Goal: Check status: Check status

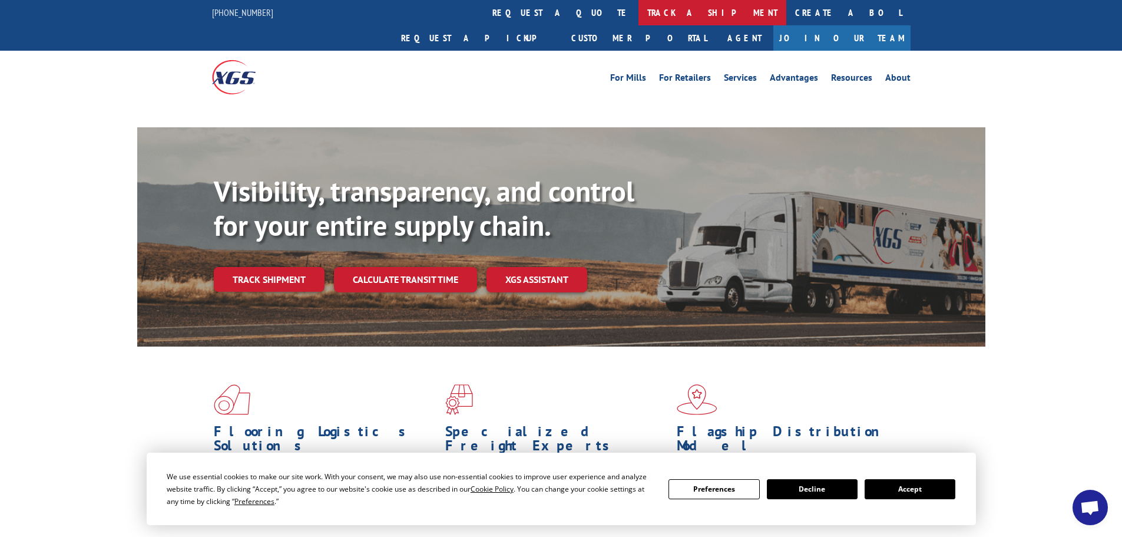
click at [639, 11] on link "track a shipment" at bounding box center [713, 12] width 148 height 25
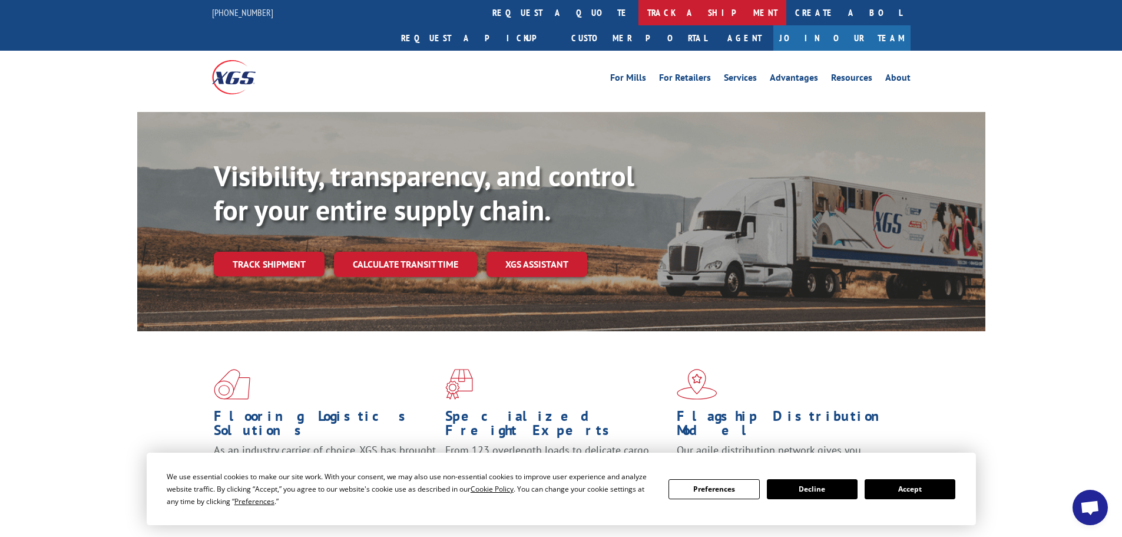
click at [639, 11] on link "track a shipment" at bounding box center [713, 12] width 148 height 25
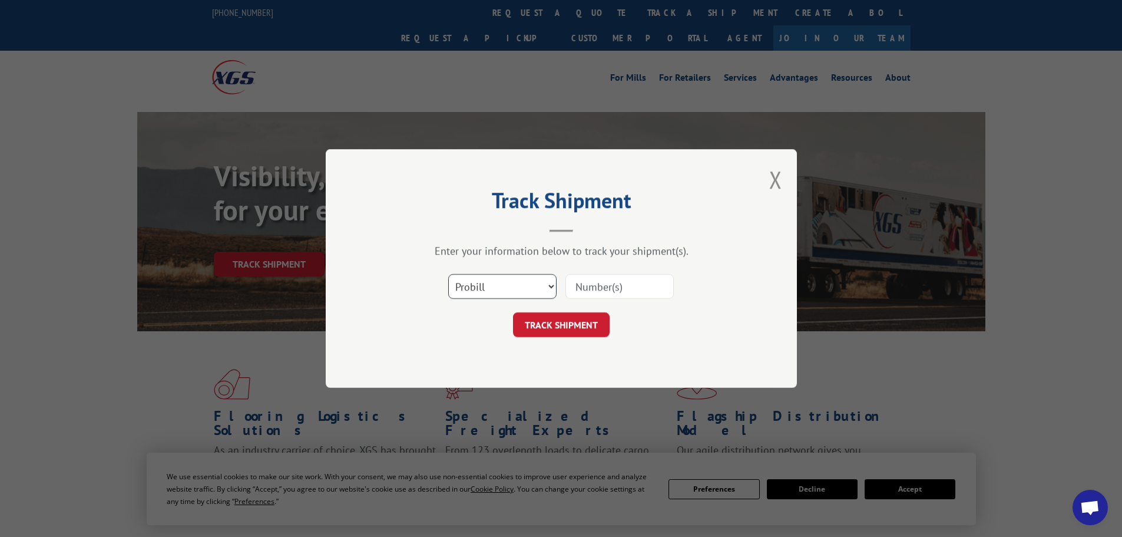
click at [533, 284] on select "Select category... Probill BOL PO" at bounding box center [502, 286] width 108 height 25
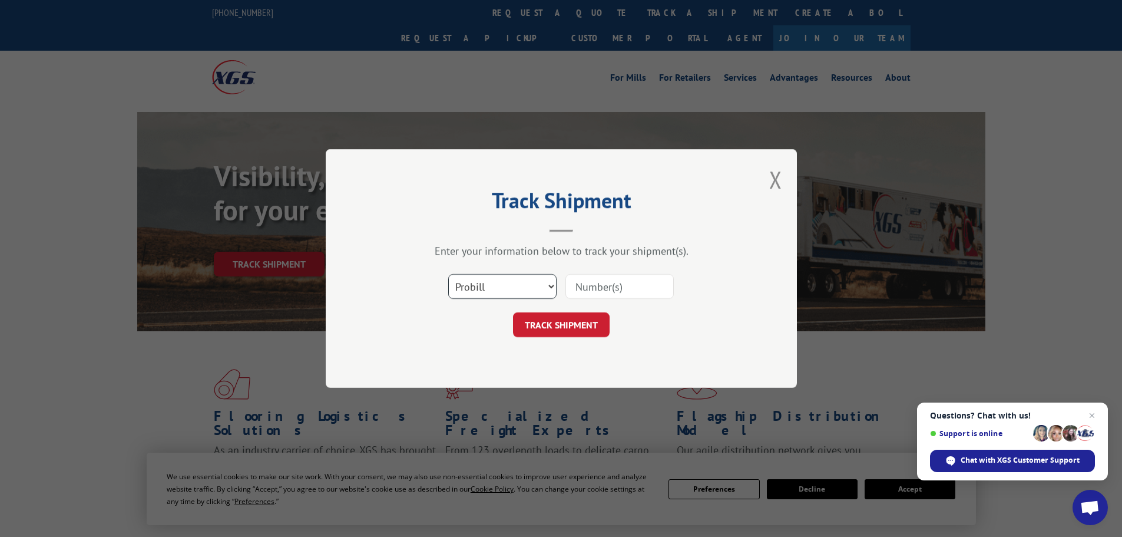
select select "bol"
click at [448, 274] on select "Select category... Probill BOL PO" at bounding box center [502, 286] width 108 height 25
paste input "449704"
type input "449704"
click at [576, 312] on form "Select category... Probill BOL PO 449704 TRACK SHIPMENT" at bounding box center [562, 302] width 354 height 70
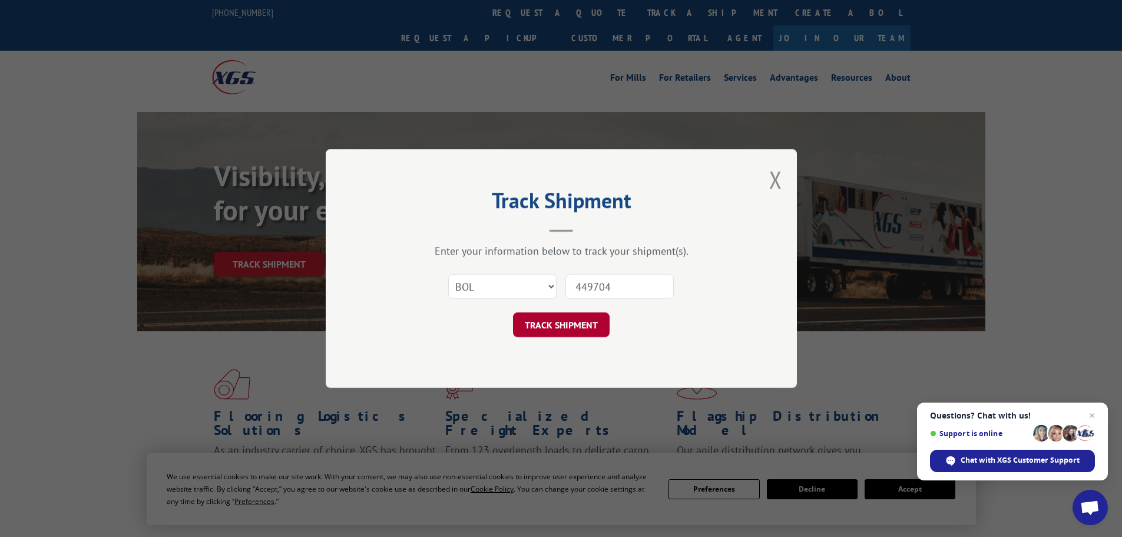
click at [577, 325] on button "TRACK SHIPMENT" at bounding box center [561, 324] width 97 height 25
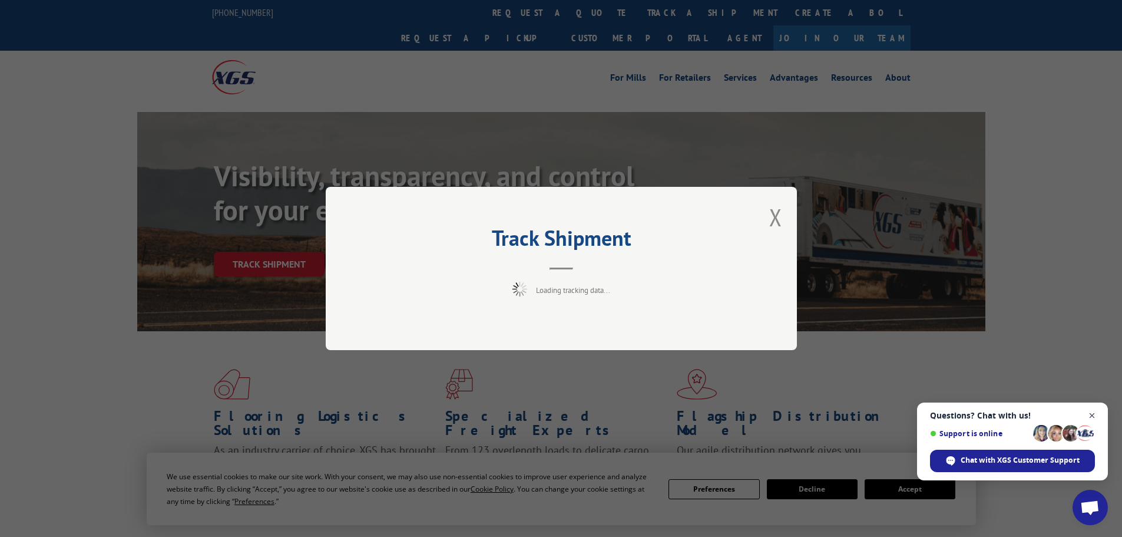
click at [1092, 415] on span "Open chat" at bounding box center [1092, 415] width 15 height 15
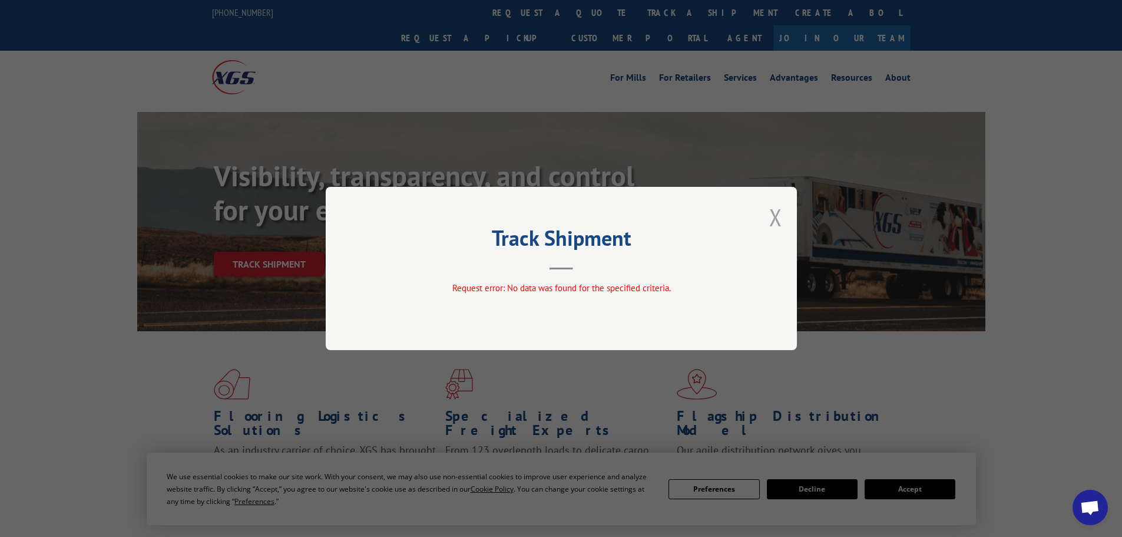
click at [782, 209] on button "Close modal" at bounding box center [776, 217] width 13 height 31
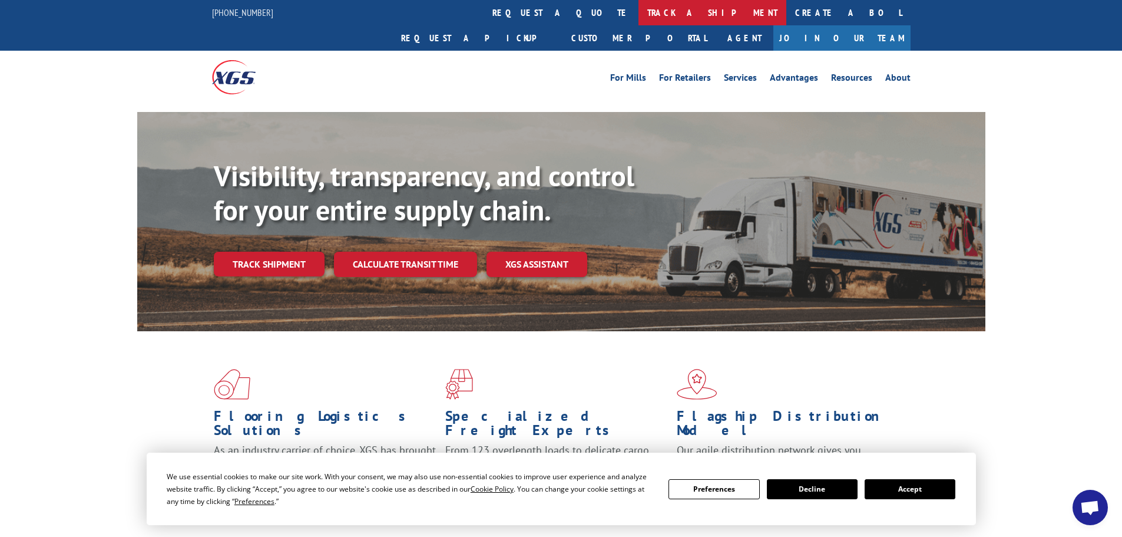
click at [639, 5] on link "track a shipment" at bounding box center [713, 12] width 148 height 25
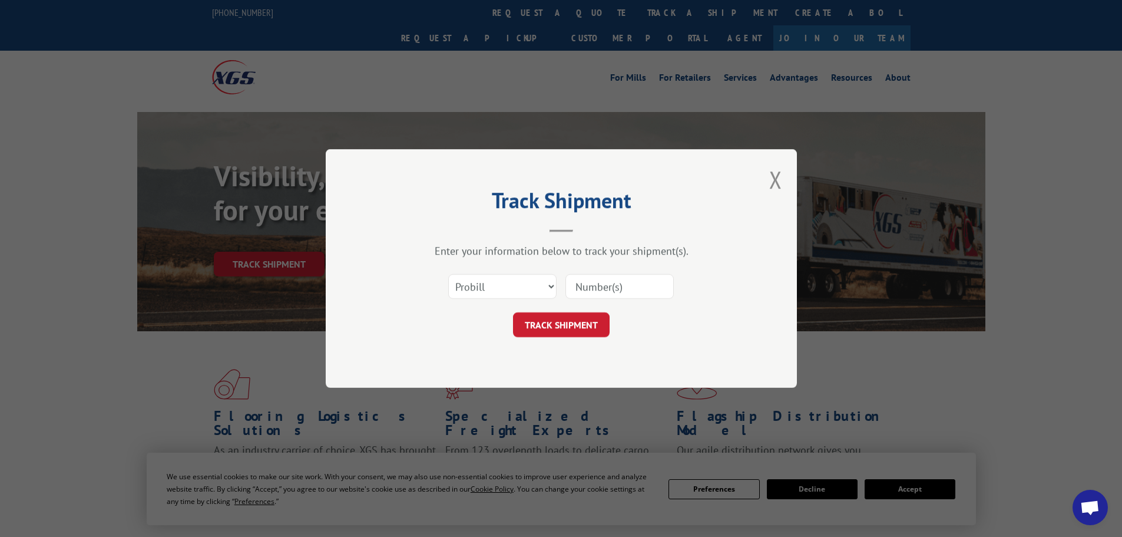
paste input "449704"
type input "449704"
click at [562, 319] on button "TRACK SHIPMENT" at bounding box center [561, 324] width 97 height 25
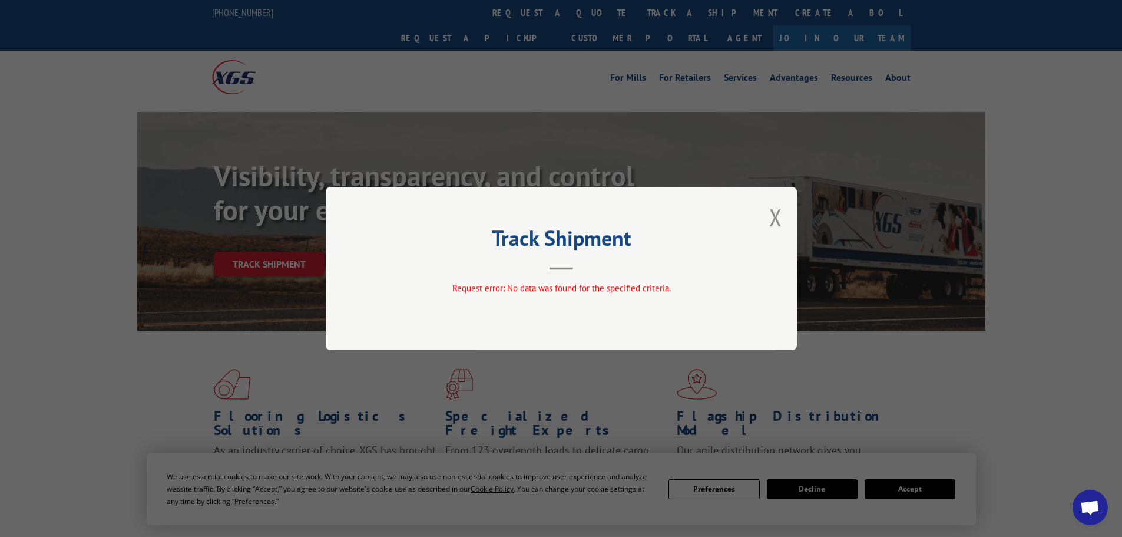
click at [771, 216] on button "Close modal" at bounding box center [776, 217] width 13 height 31
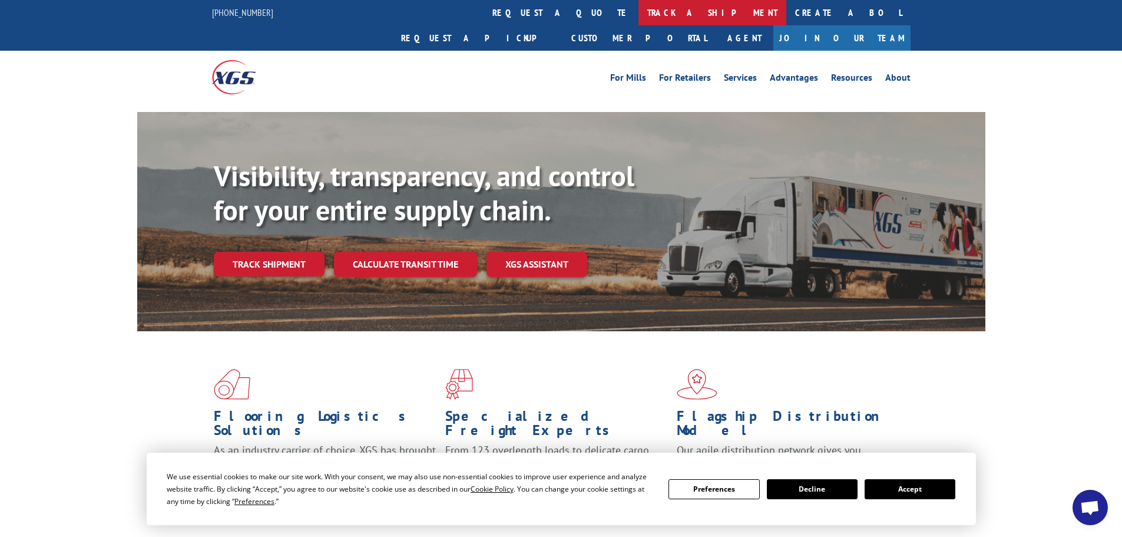
click at [639, 11] on link "track a shipment" at bounding box center [713, 12] width 148 height 25
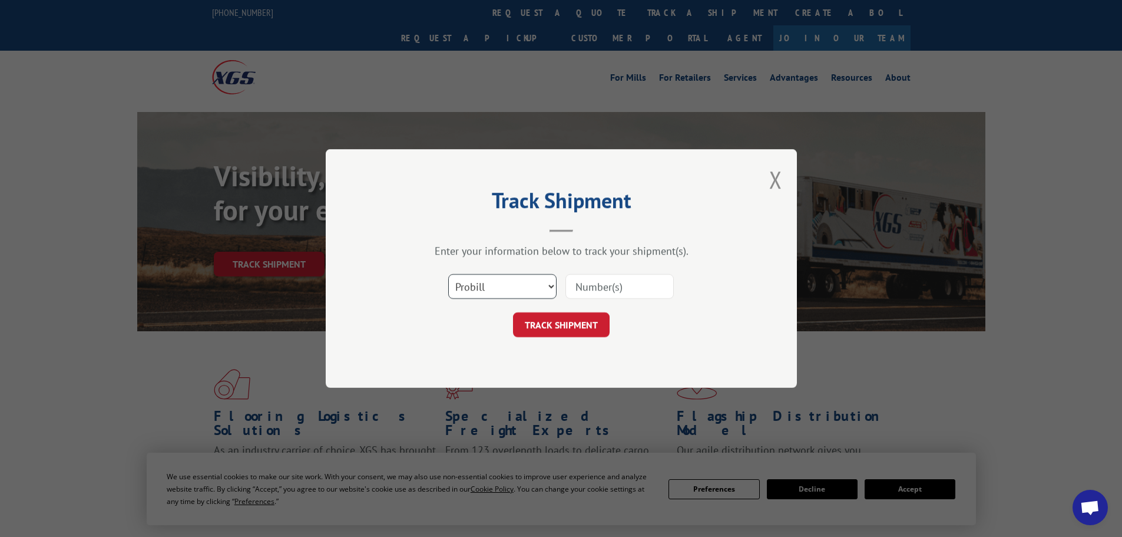
click at [491, 290] on select "Select category... Probill BOL PO" at bounding box center [502, 286] width 108 height 25
select select "bol"
click at [448, 274] on select "Select category... Probill BOL PO" at bounding box center [502, 286] width 108 height 25
paste input "5207010"
type input "5207010"
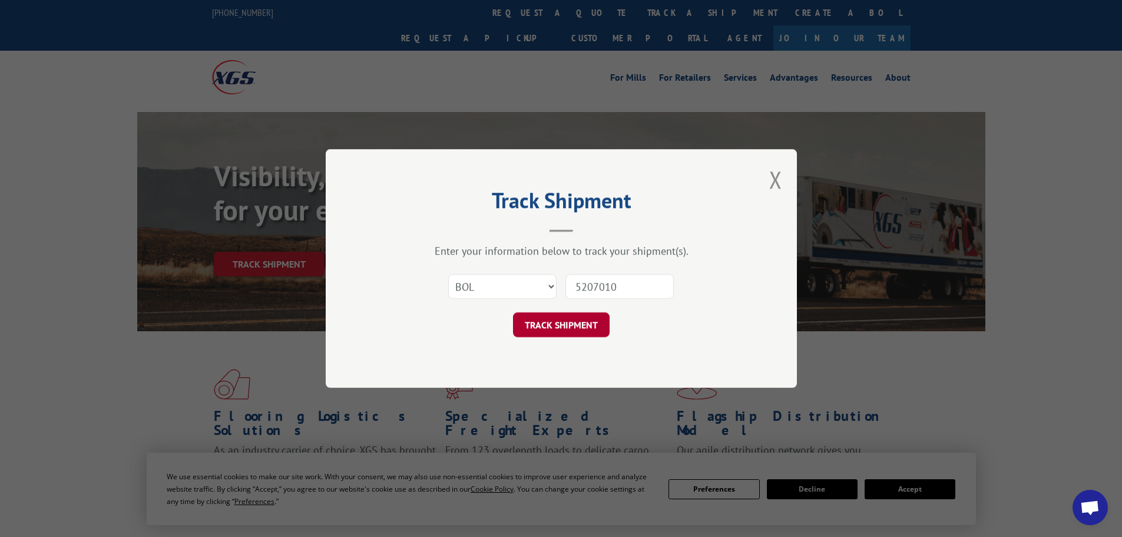
click at [580, 328] on button "TRACK SHIPMENT" at bounding box center [561, 324] width 97 height 25
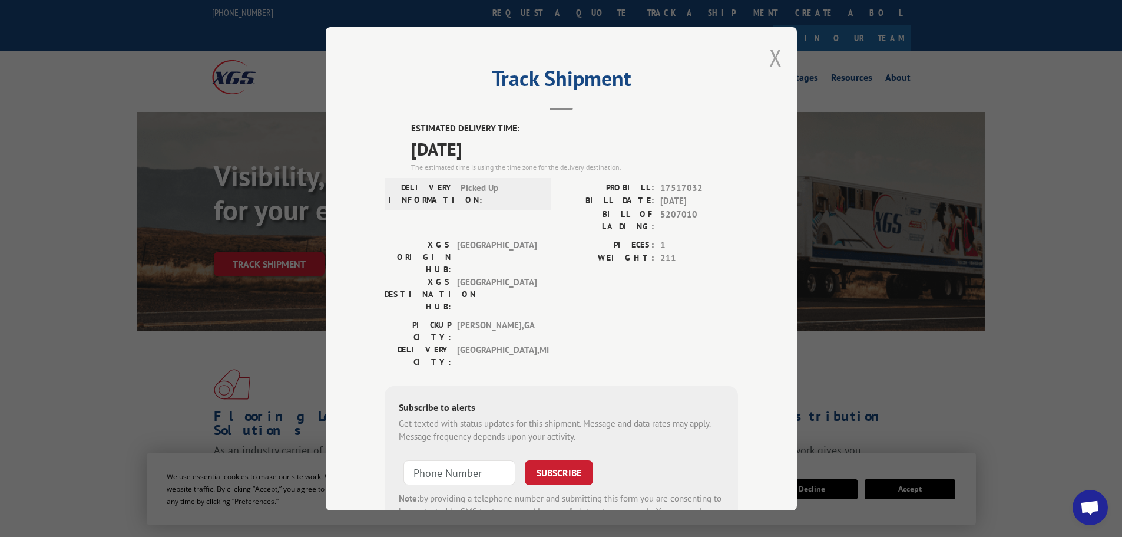
click at [775, 60] on button "Close modal" at bounding box center [776, 57] width 13 height 31
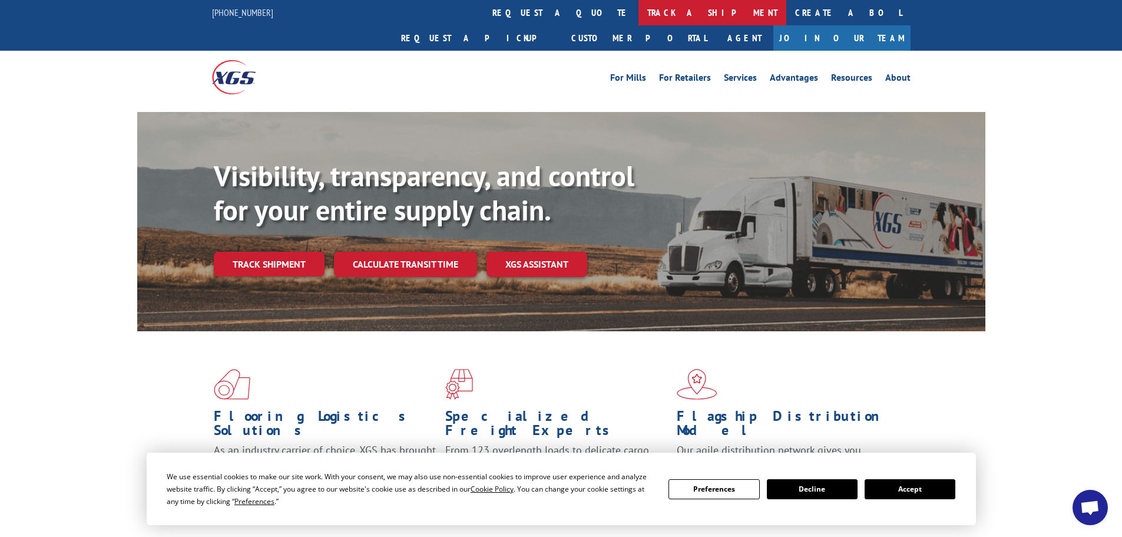
click at [639, 7] on link "track a shipment" at bounding box center [713, 12] width 148 height 25
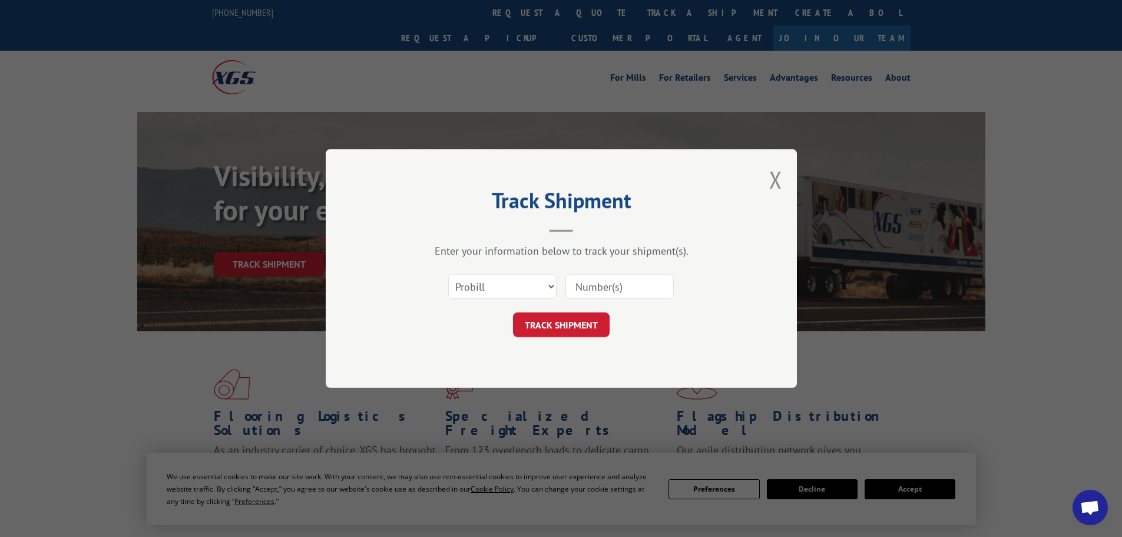
paste input "5207010"
type input "5207010"
click at [573, 329] on button "TRACK SHIPMENT" at bounding box center [561, 324] width 97 height 25
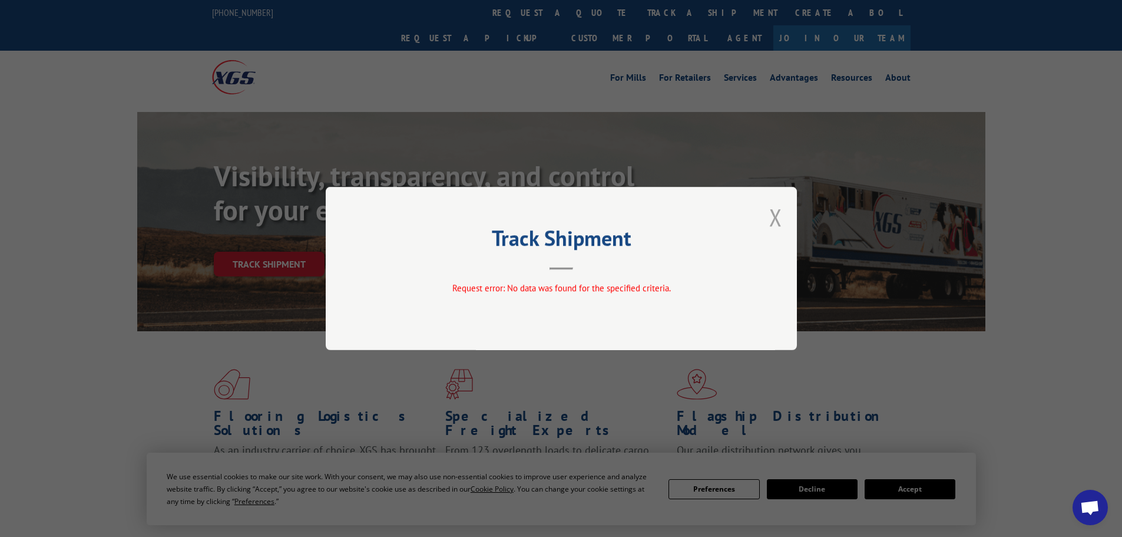
click at [778, 218] on button "Close modal" at bounding box center [776, 217] width 13 height 31
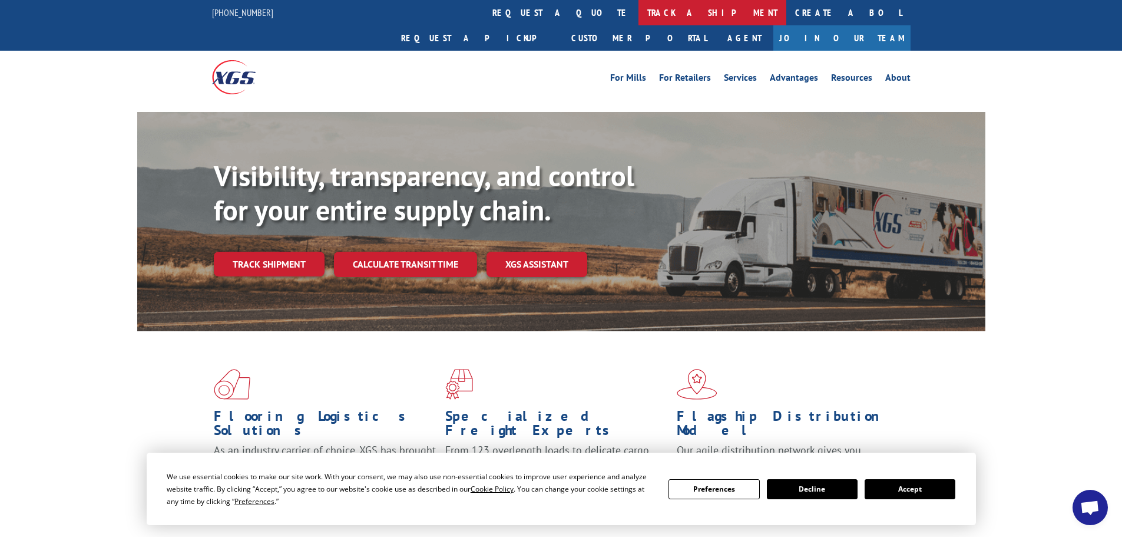
click at [639, 16] on link "track a shipment" at bounding box center [713, 12] width 148 height 25
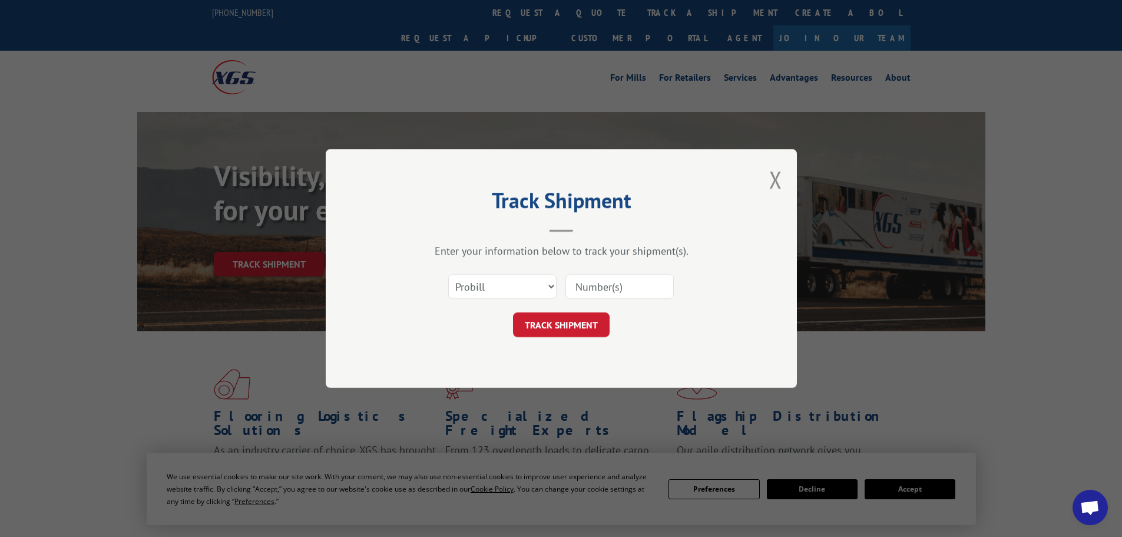
click at [533, 267] on div "Select category... Probill BOL PO" at bounding box center [562, 286] width 354 height 39
click at [529, 279] on select "Select category... Probill BOL PO" at bounding box center [502, 286] width 108 height 25
select select "bol"
click at [448, 274] on select "Select category... Probill BOL PO" at bounding box center [502, 286] width 108 height 25
paste input "17517032"
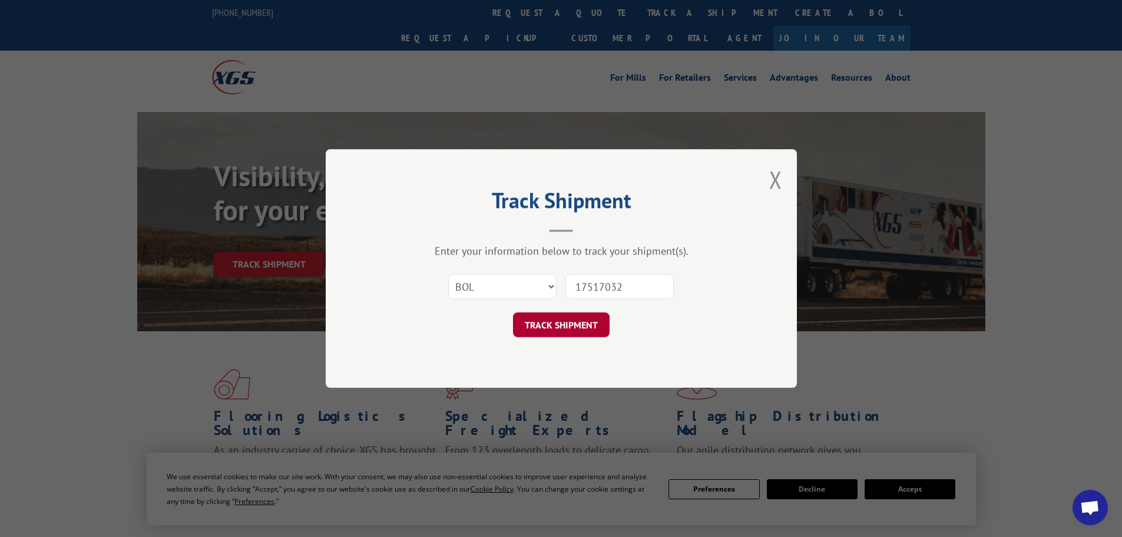
type input "17517032"
click at [559, 329] on button "TRACK SHIPMENT" at bounding box center [561, 324] width 97 height 25
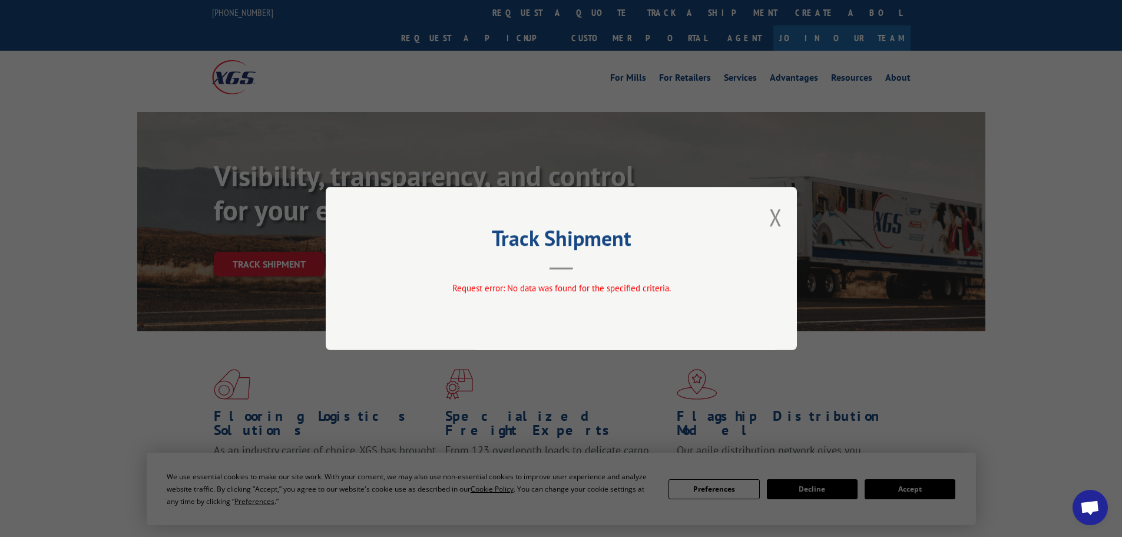
click at [774, 217] on button "Close modal" at bounding box center [776, 217] width 13 height 31
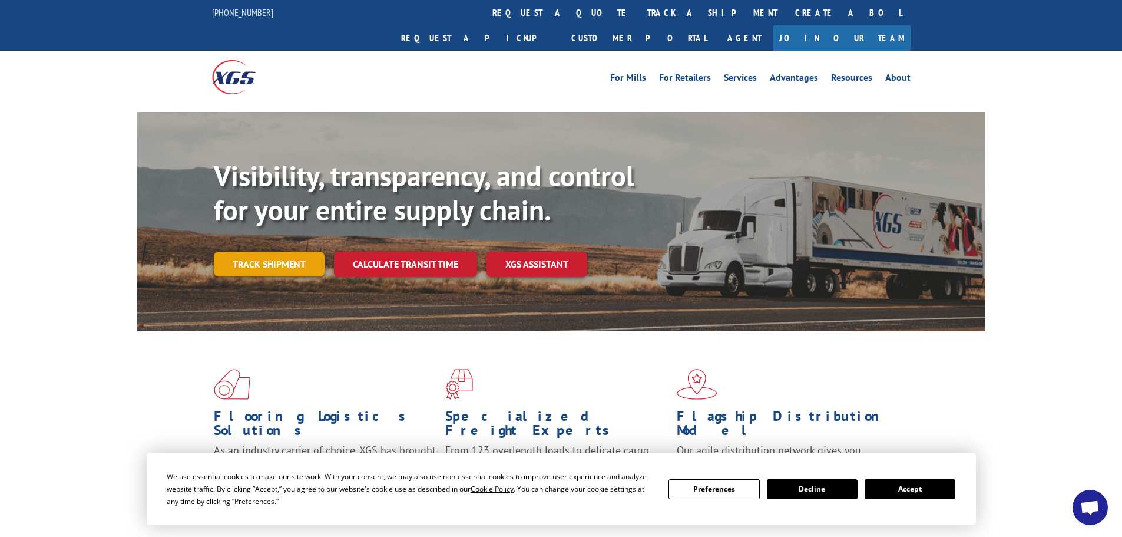
click at [286, 252] on link "Track shipment" at bounding box center [269, 264] width 111 height 25
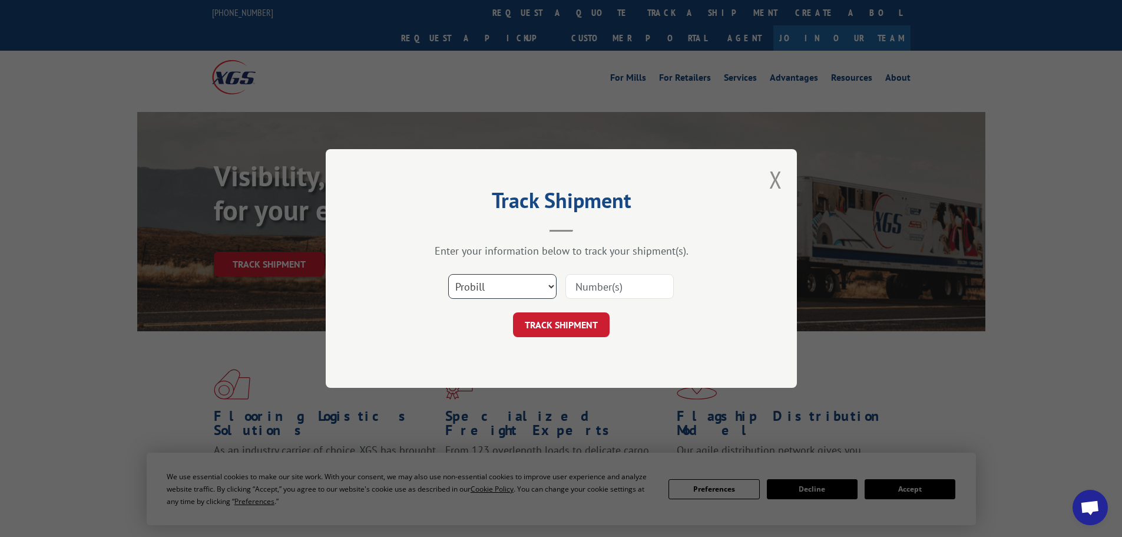
click at [504, 275] on select "Select category... Probill BOL PO" at bounding box center [502, 286] width 108 height 25
select select "bol"
click at [448, 274] on select "Select category... Probill BOL PO" at bounding box center [502, 286] width 108 height 25
paste input "6016733"
type input "6016733"
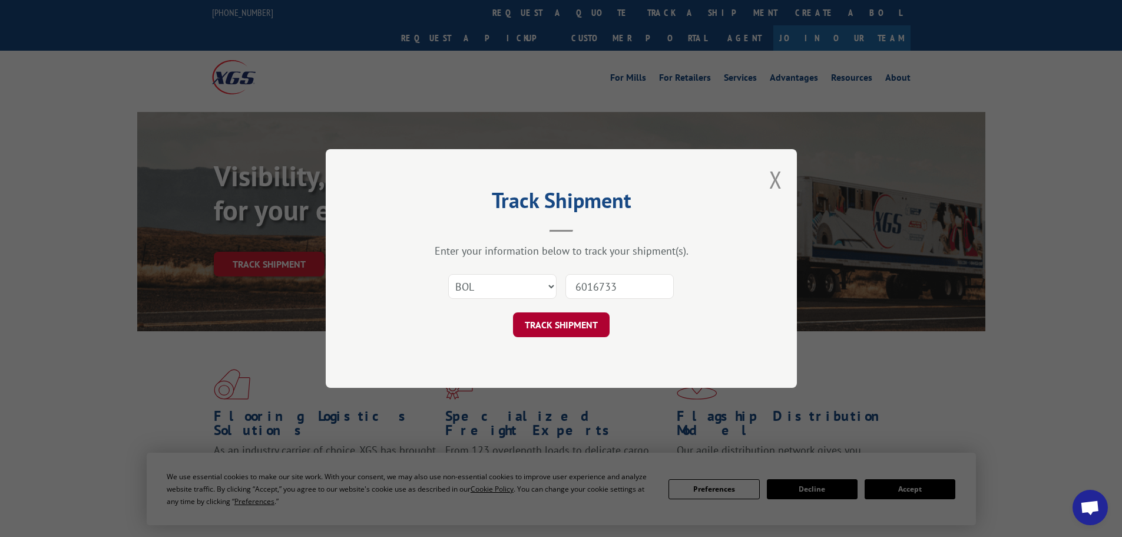
click at [571, 323] on button "TRACK SHIPMENT" at bounding box center [561, 324] width 97 height 25
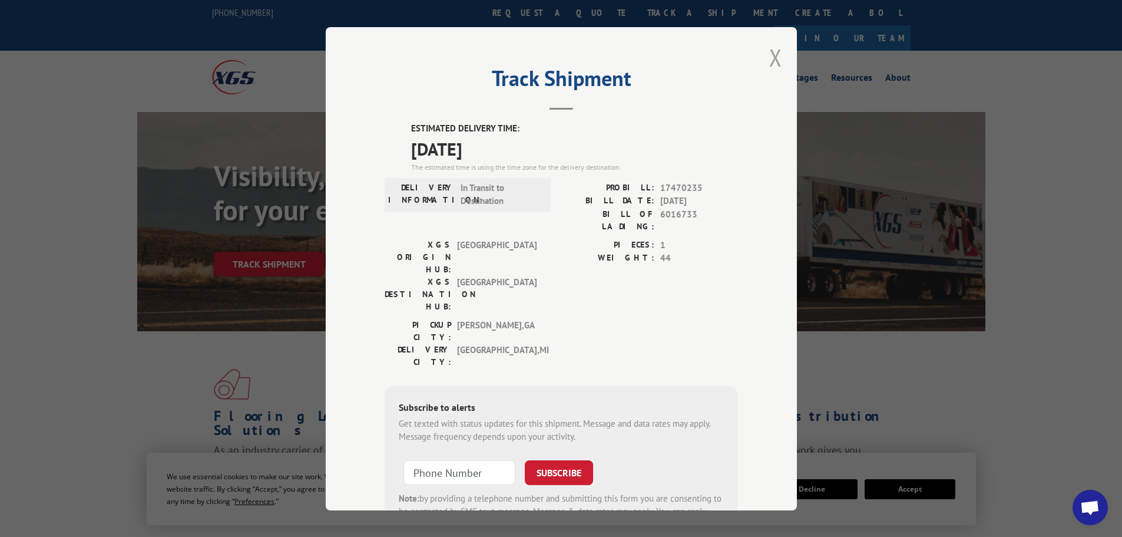
click at [777, 58] on button "Close modal" at bounding box center [776, 57] width 13 height 31
